Goal: Task Accomplishment & Management: Use online tool/utility

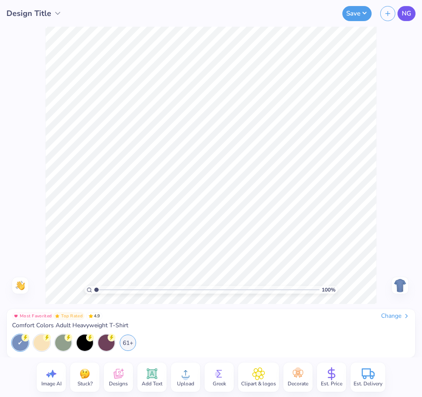
click at [401, 16] on link "NG" at bounding box center [407, 13] width 18 height 15
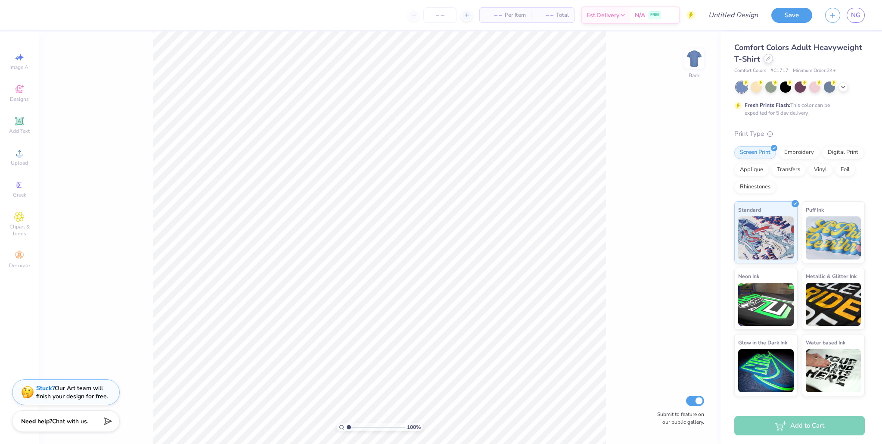
click at [422, 58] on div at bounding box center [768, 58] width 9 height 9
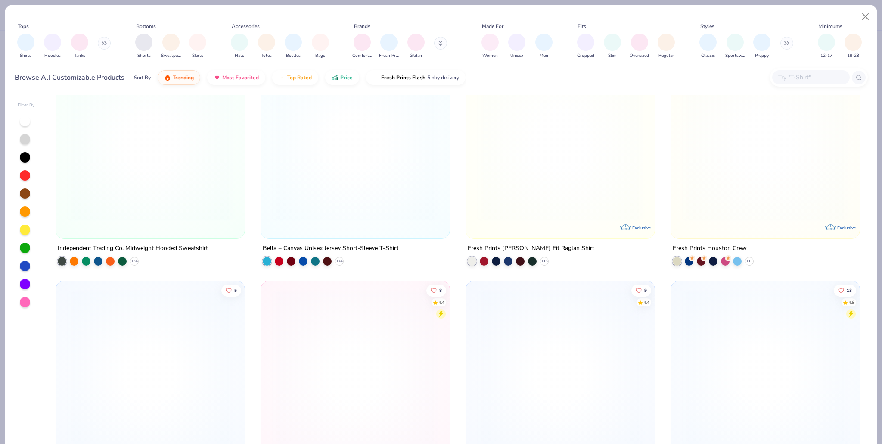
scroll to position [322, 0]
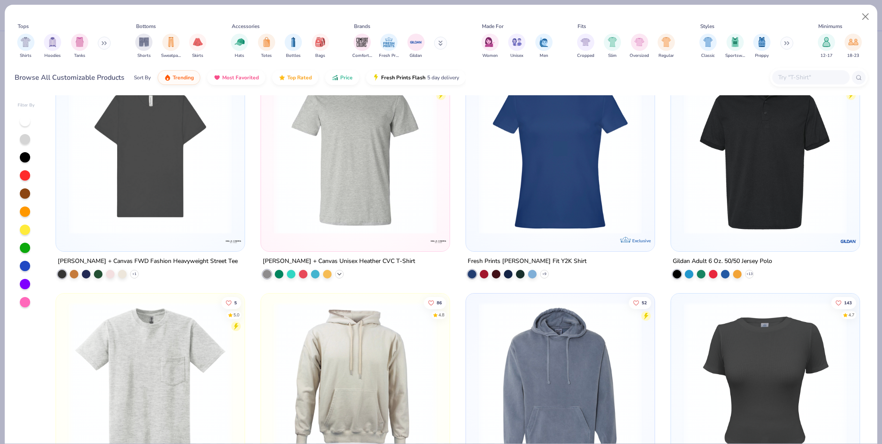
click at [342, 274] on div "47 4.6 Independent Trading Co. Midweight Hooded Sweatshirt + 36 18 4.8 [PERSON_…" at bounding box center [458, 269] width 820 height 348
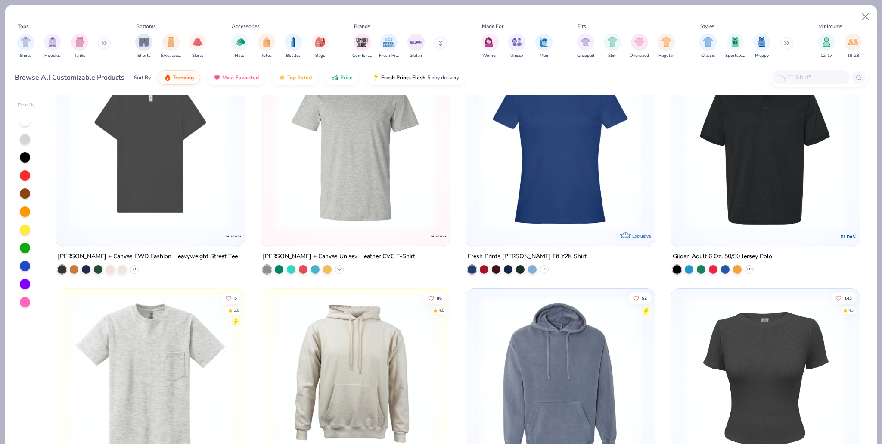
scroll to position [506, 0]
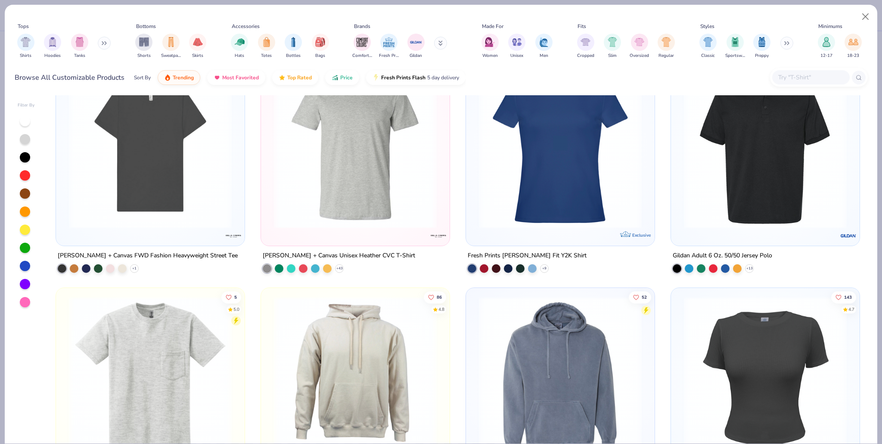
click at [373, 231] on div "47 4.6 Independent Trading Co. Midweight Hooded Sweatshirt + 36 18 4.8 [PERSON_…" at bounding box center [458, 269] width 820 height 348
click at [342, 268] on icon at bounding box center [339, 267] width 7 height 7
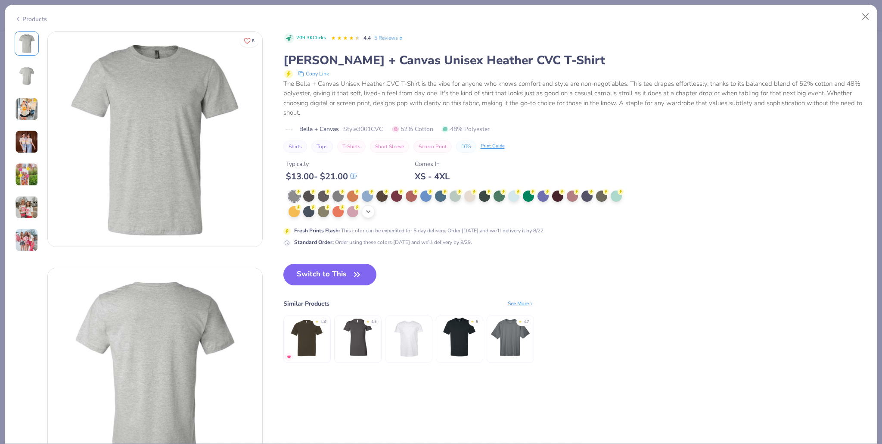
click at [364, 211] on div "+ 21" at bounding box center [368, 211] width 13 height 13
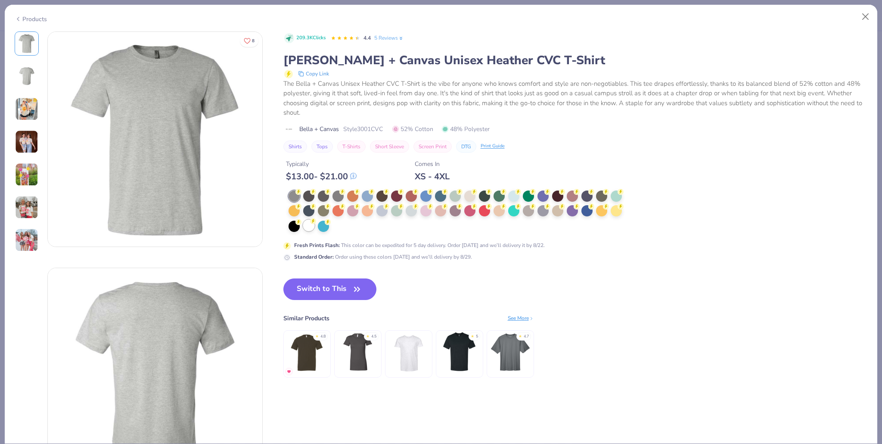
click at [309, 225] on div at bounding box center [308, 225] width 11 height 11
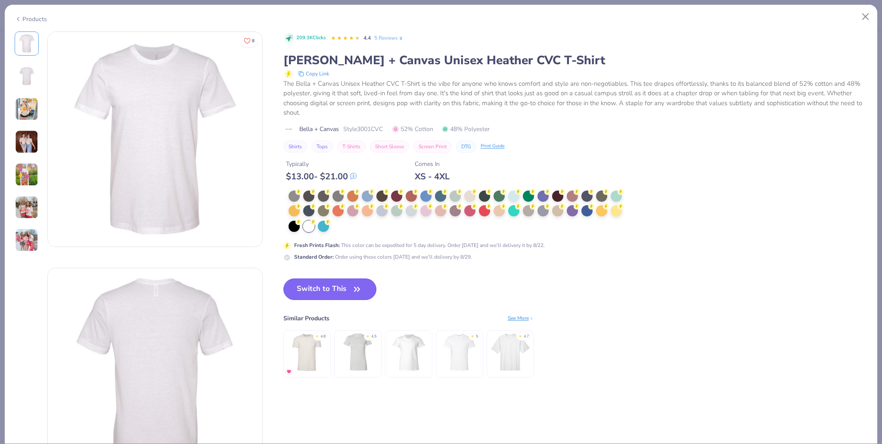
click at [342, 292] on button "Switch to This" at bounding box center [330, 289] width 93 height 22
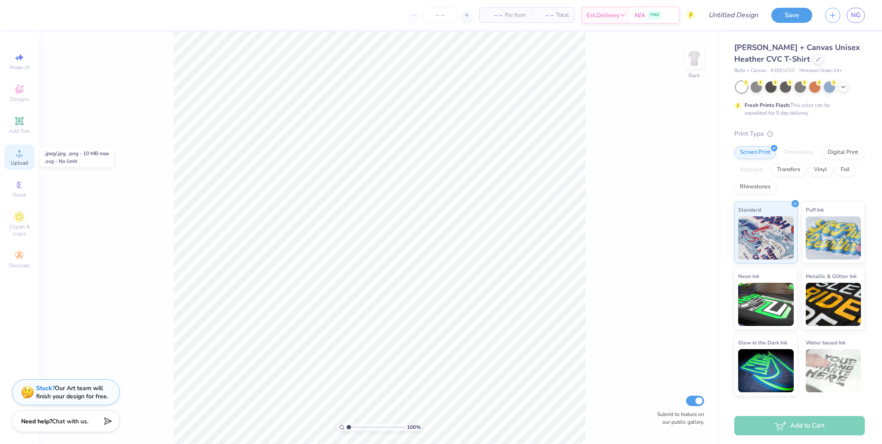
click at [18, 161] on span "Upload" at bounding box center [19, 162] width 17 height 7
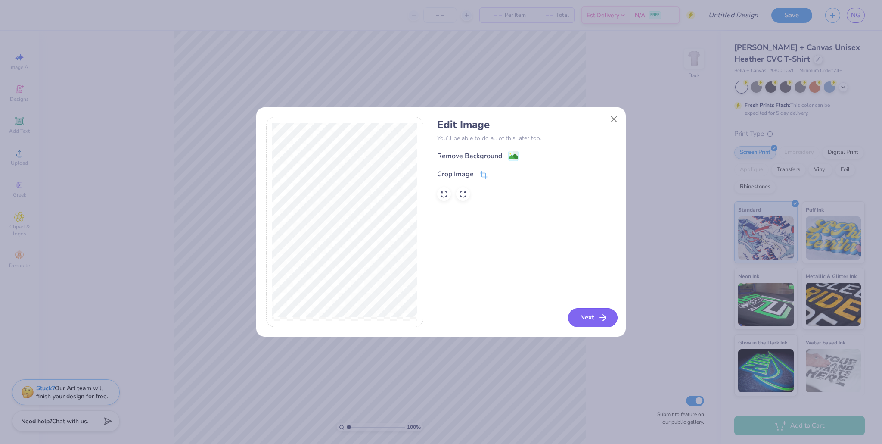
click at [422, 315] on button "Next" at bounding box center [593, 317] width 50 height 19
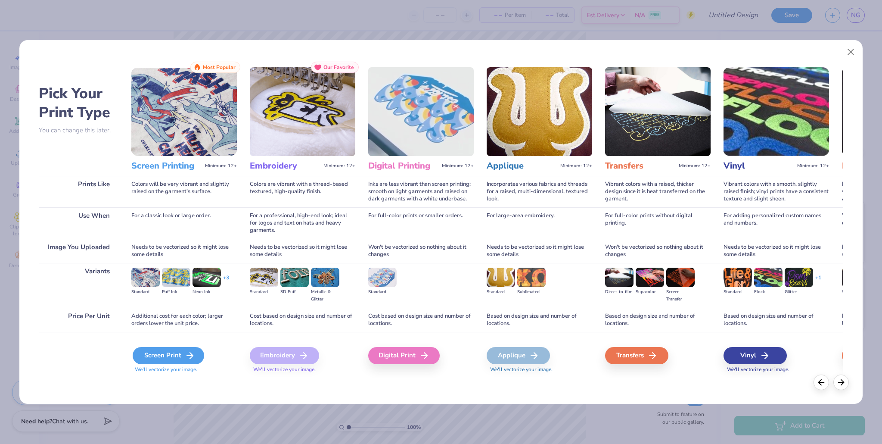
click at [187, 352] on icon at bounding box center [190, 355] width 10 height 10
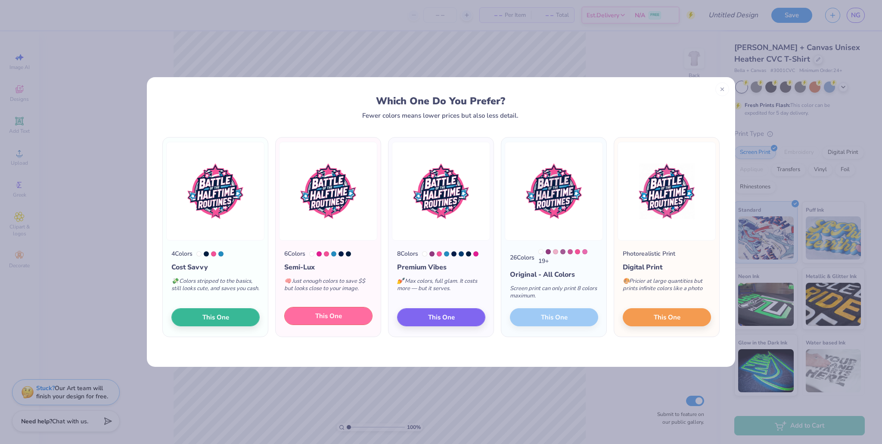
click at [338, 325] on button "This One" at bounding box center [328, 316] width 88 height 18
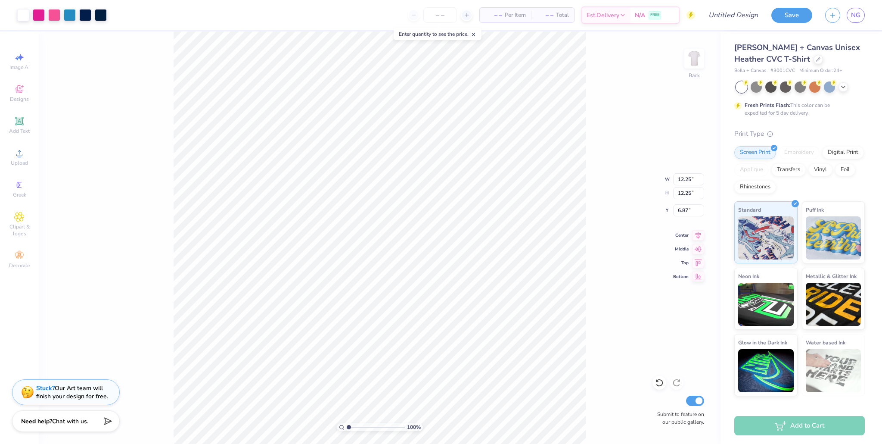
click at [422, 245] on div at bounding box center [441, 222] width 882 height 444
type input "5.02"
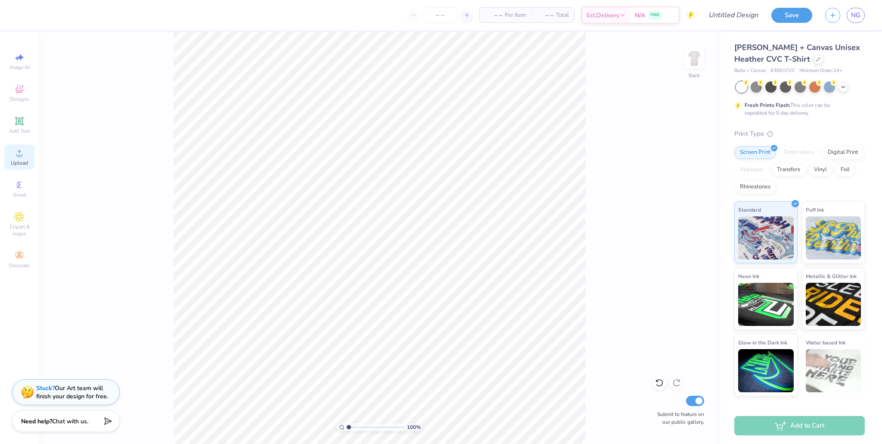
click at [19, 156] on circle at bounding box center [19, 155] width 5 height 5
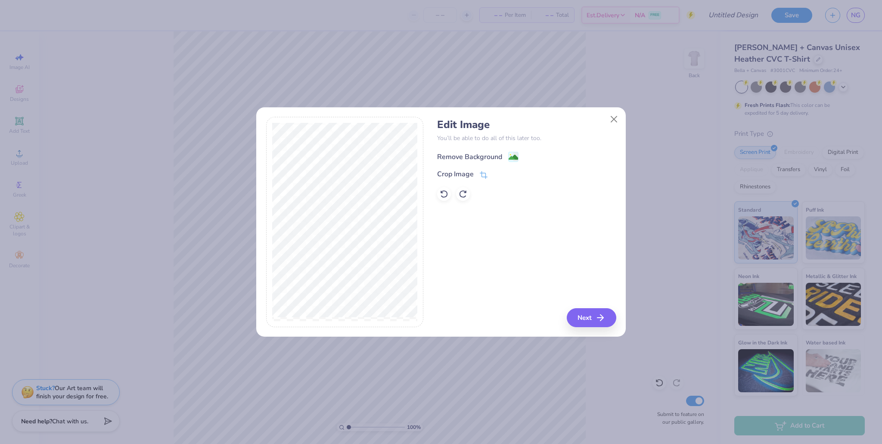
click at [422, 158] on image at bounding box center [513, 157] width 9 height 9
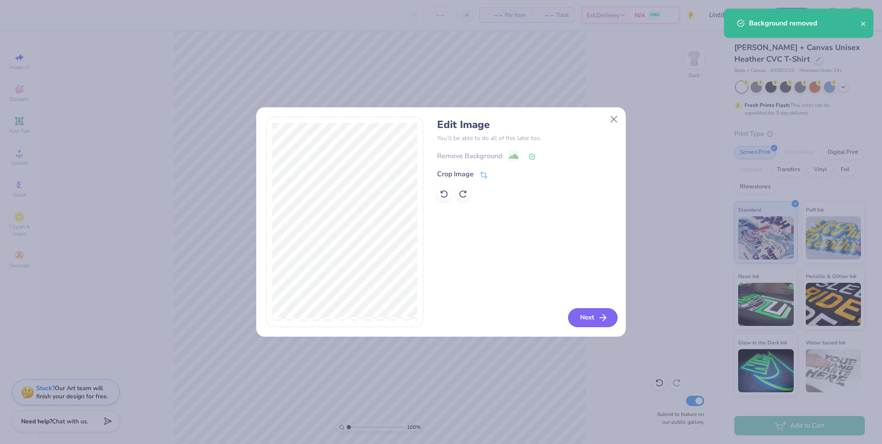
click at [422, 323] on button "Next" at bounding box center [593, 317] width 50 height 19
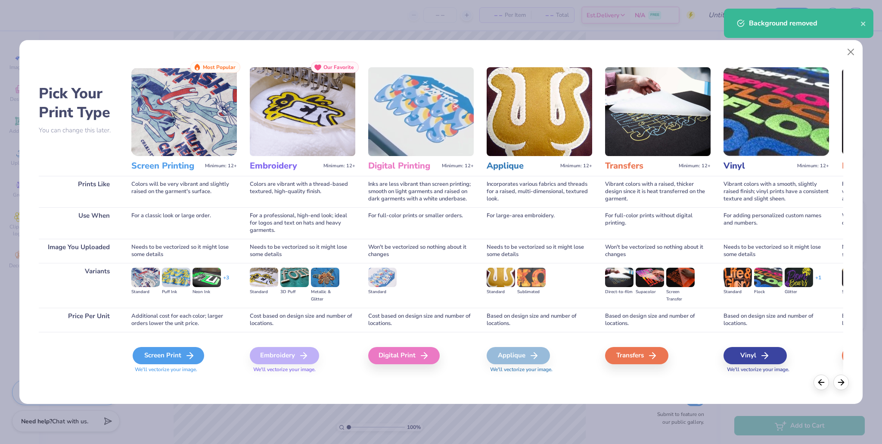
click at [141, 355] on div "Screen Print" at bounding box center [169, 355] width 72 height 17
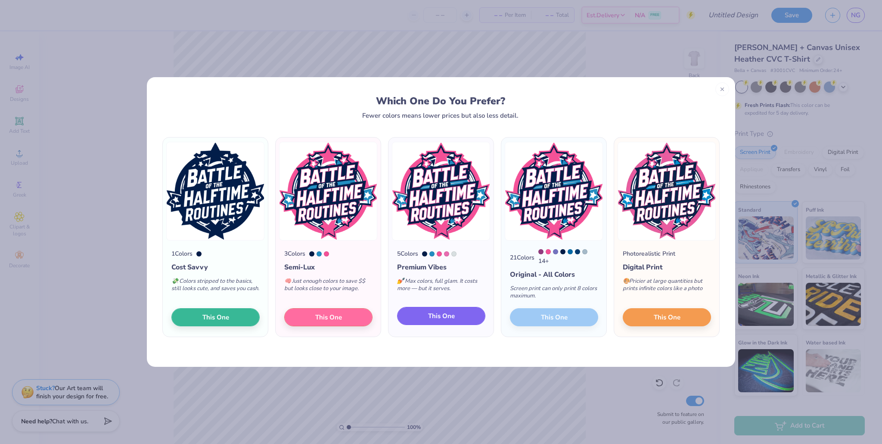
click at [422, 313] on span "This One" at bounding box center [441, 316] width 27 height 10
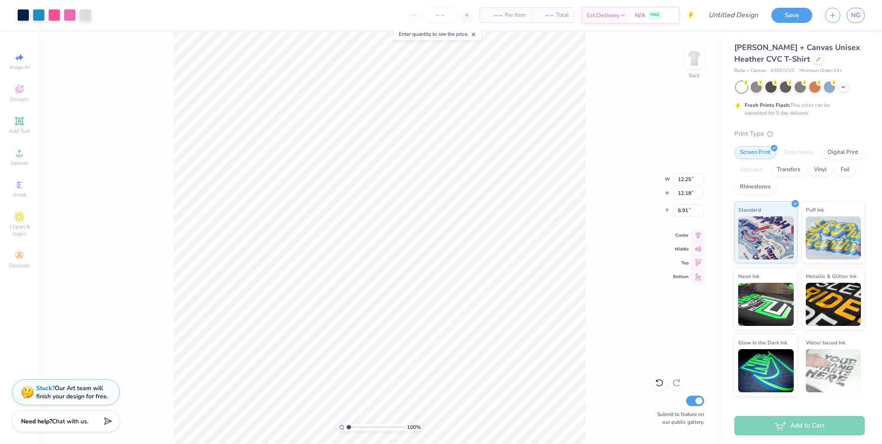
type input "8.44"
type input "8.39"
type input "3.24"
click at [21, 117] on icon at bounding box center [19, 121] width 10 height 10
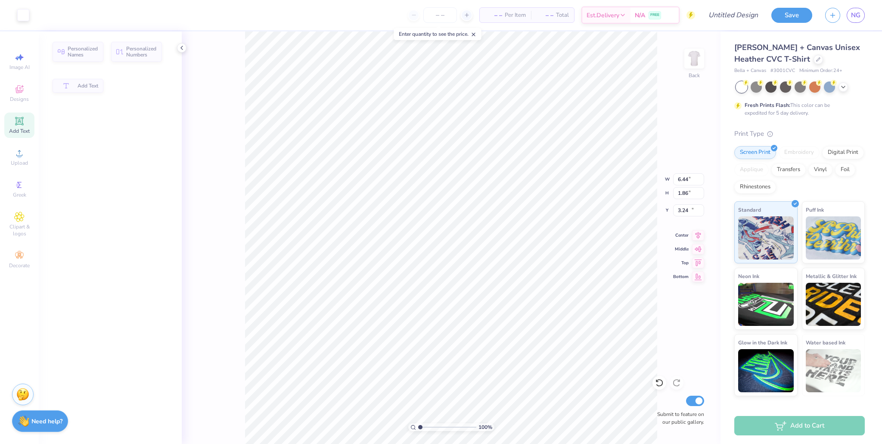
type input "6.44"
type input "1.86"
type input "12.07"
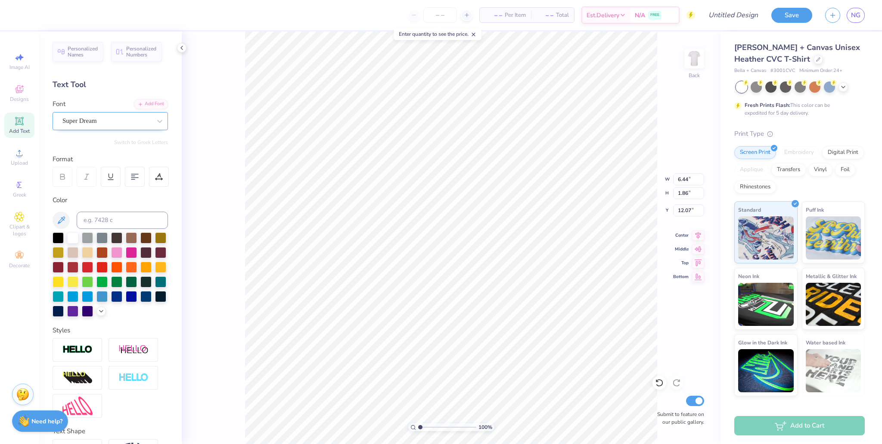
click at [137, 121] on div "Super Dream" at bounding box center [107, 120] width 90 height 13
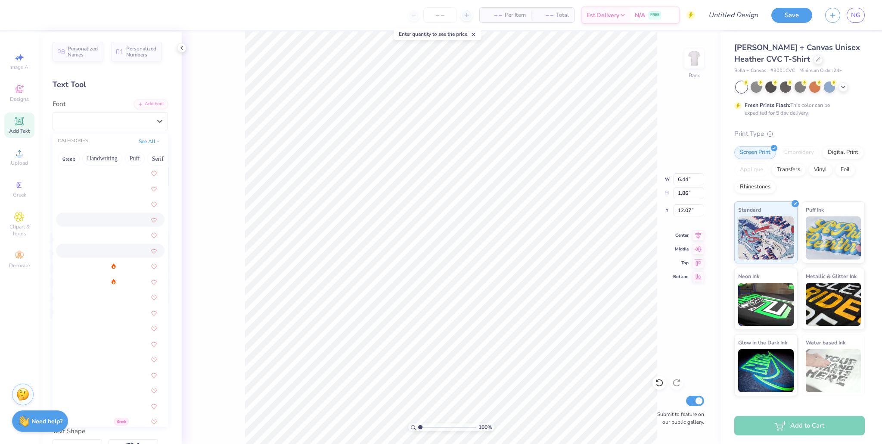
scroll to position [1040, 0]
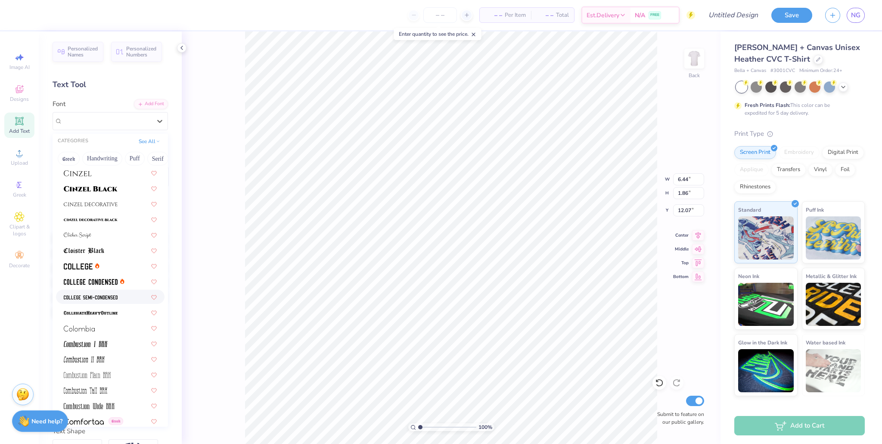
click at [122, 294] on div at bounding box center [110, 296] width 93 height 9
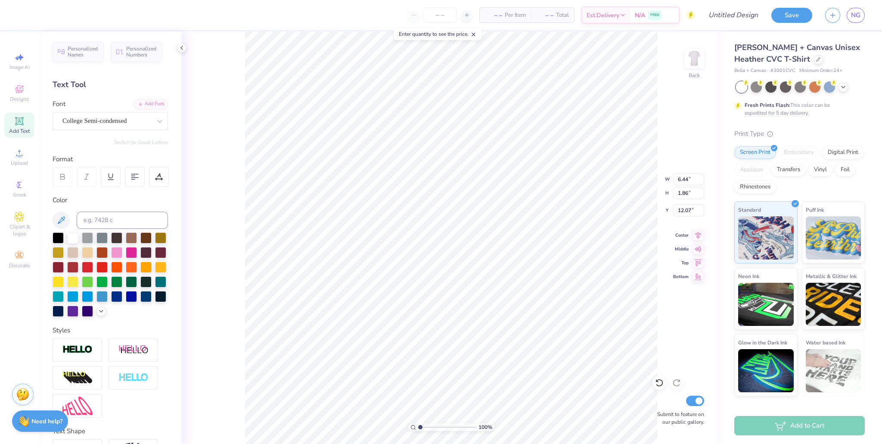
type input "5.33"
type input "1.82"
type input "12.09"
type textarea "2025"
type input "11.18"
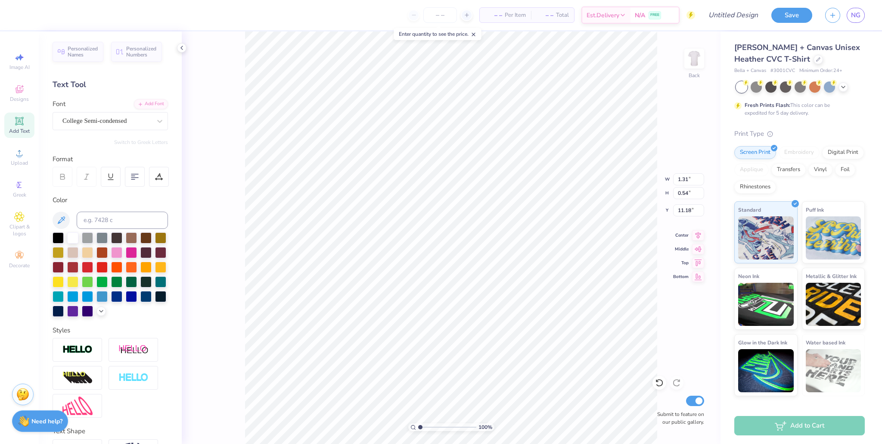
type input "1.31"
type input "0.54"
type input "12.73"
type input "0.55"
type input "0.23"
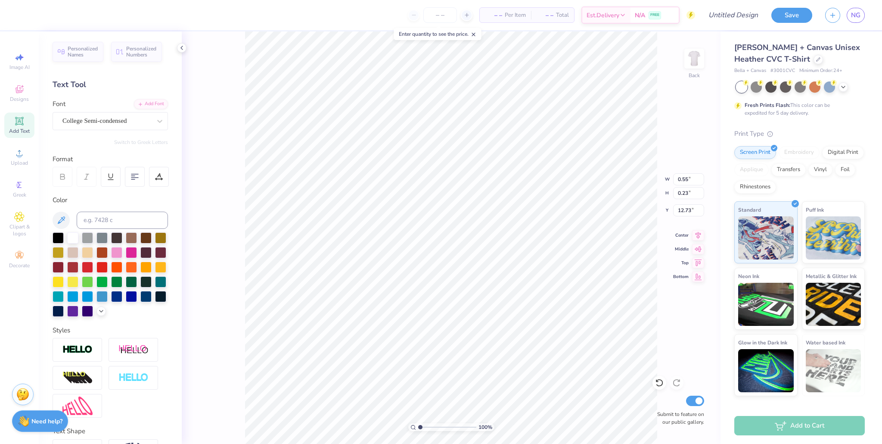
type input "4.35"
type input "0.85"
type input "0.35"
type input "4.28"
type input "3.21"
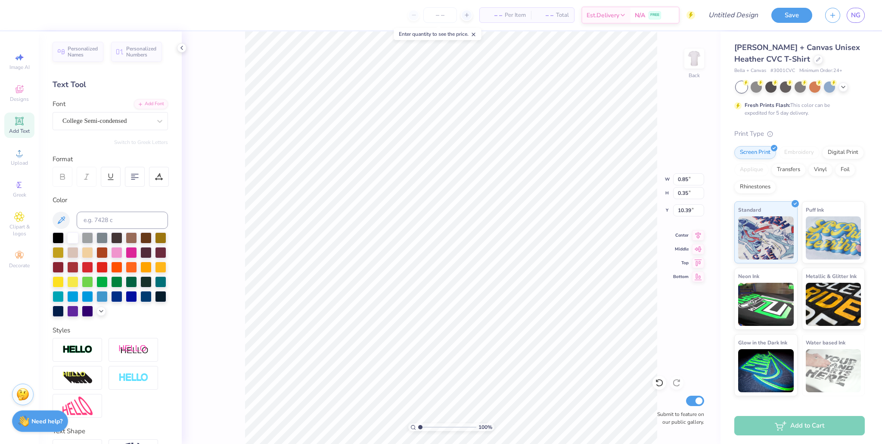
type input "10.39"
type input "4.27"
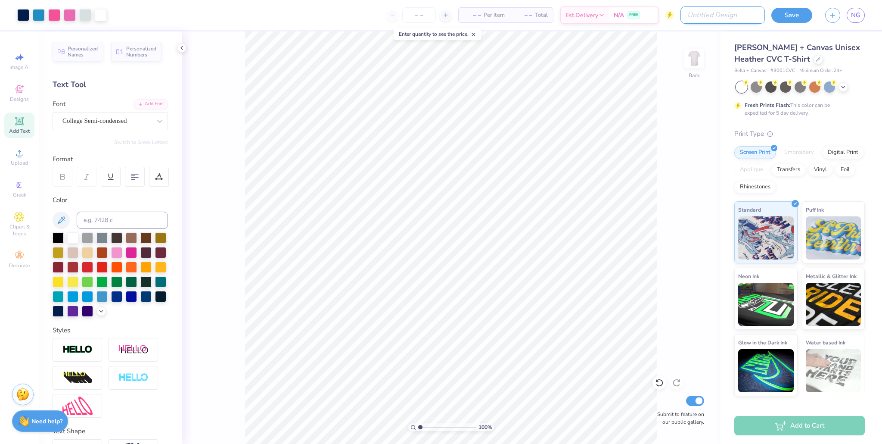
click at [422, 15] on input "Design Title" at bounding box center [723, 14] width 84 height 17
type input "d2"
click at [422, 11] on button "Save" at bounding box center [792, 13] width 41 height 15
click at [422, 19] on div "Save" at bounding box center [792, 15] width 41 height 15
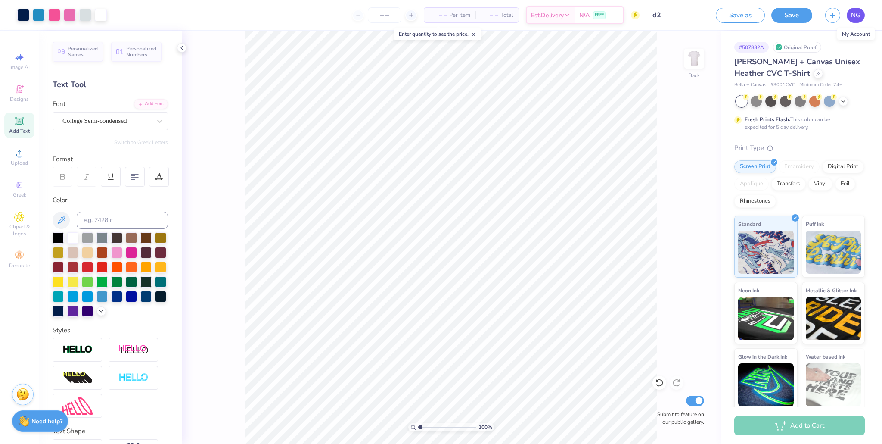
click at [422, 15] on link "NG" at bounding box center [856, 15] width 18 height 15
